Goal: Navigation & Orientation: Find specific page/section

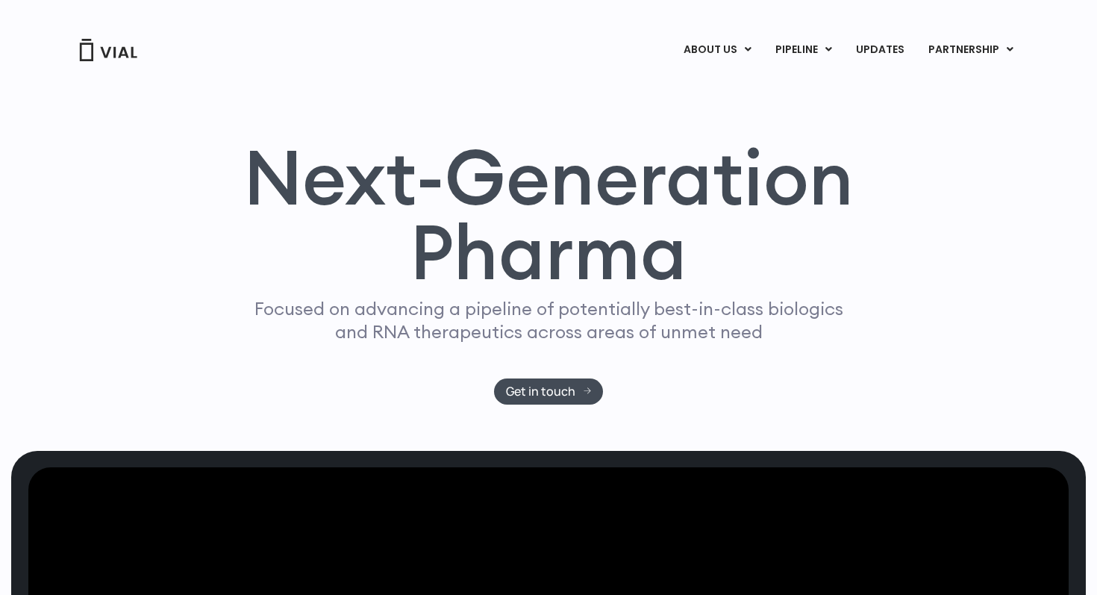
scroll to position [10, 0]
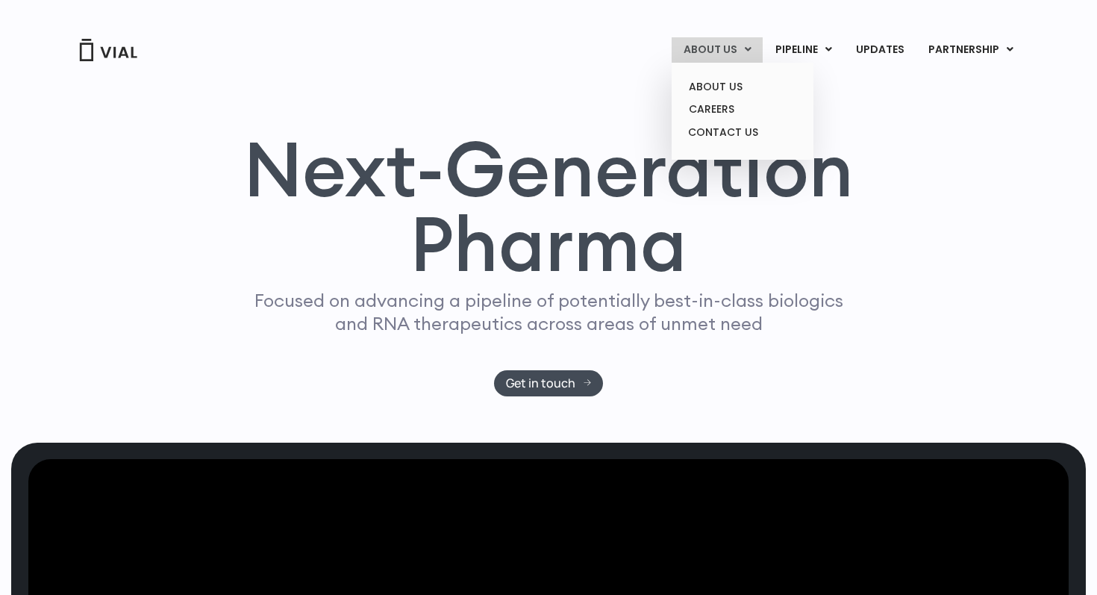
click at [713, 72] on ul "ABOUT US CAREERS CONTACT US" at bounding box center [743, 111] width 142 height 97
click at [713, 81] on link "ABOUT US" at bounding box center [742, 86] width 131 height 23
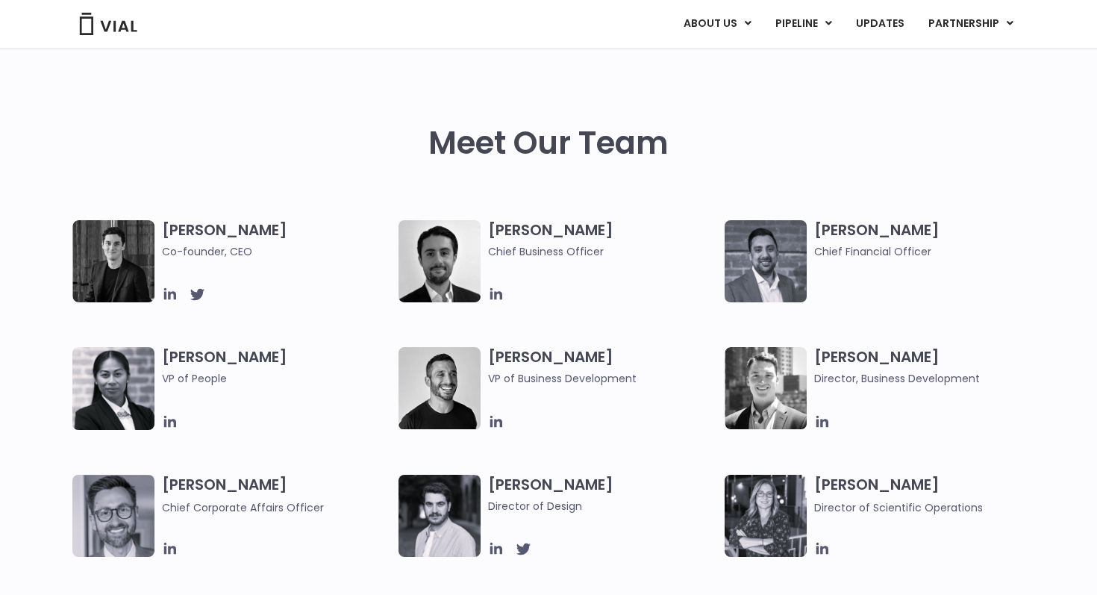
scroll to position [455, 0]
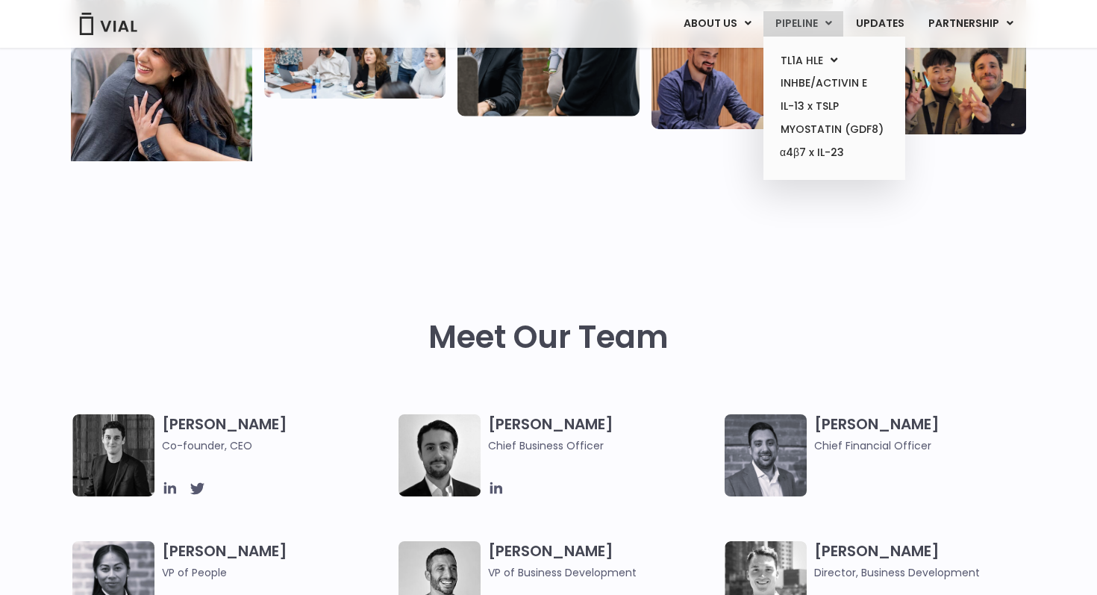
click at [799, 32] on link "PIPELINE" at bounding box center [804, 23] width 80 height 25
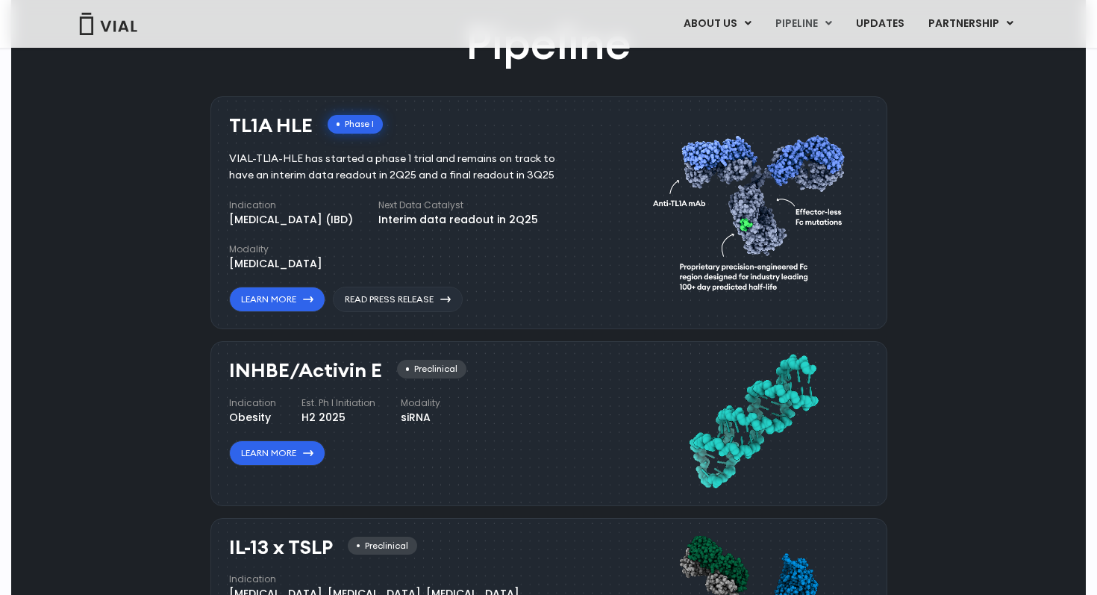
scroll to position [882, 0]
